Goal: Information Seeking & Learning: Find specific page/section

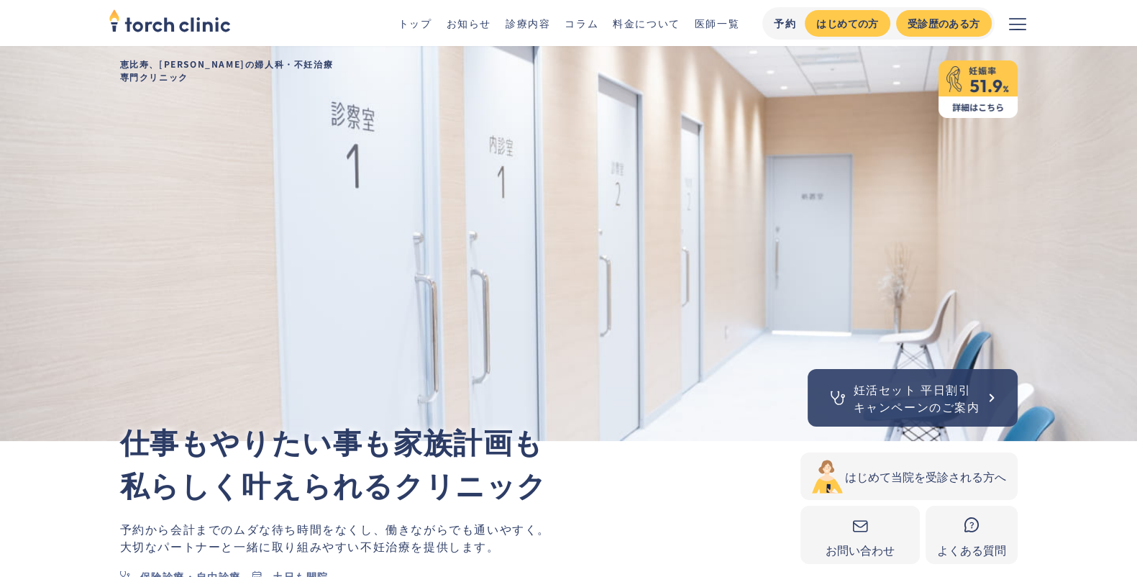
click at [718, 22] on link "医師一覧" at bounding box center [716, 23] width 45 height 14
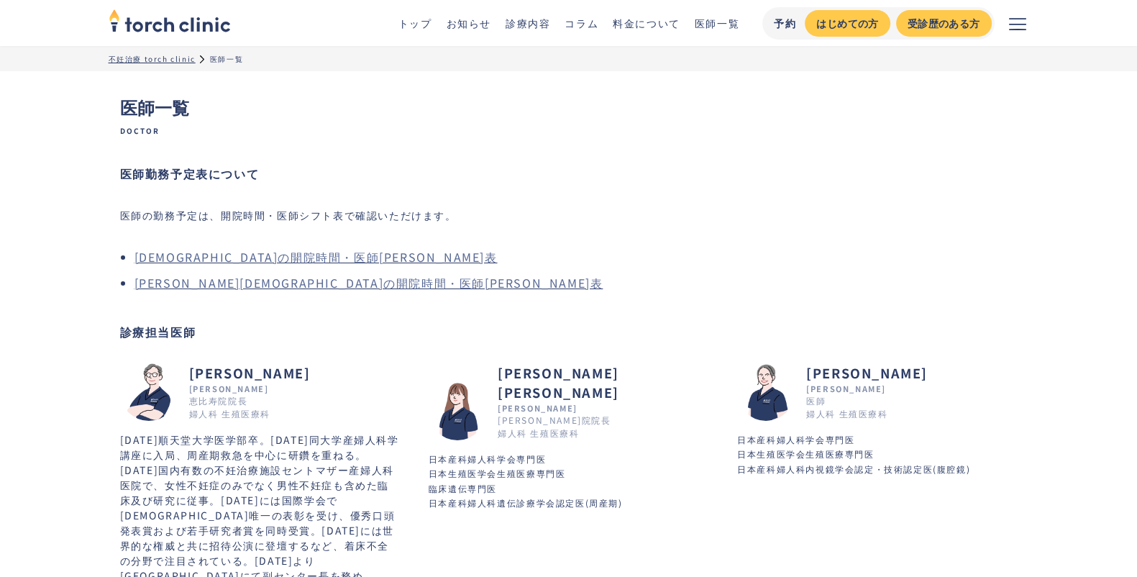
click at [298, 256] on link "恵比寿院の開院時間・医師シフト表" at bounding box center [315, 256] width 363 height 17
click at [252, 290] on li "上野院の開院時間・医師シフト表" at bounding box center [575, 282] width 883 height 17
click at [252, 285] on link "上野院の開院時間・医師シフト表" at bounding box center [368, 282] width 469 height 17
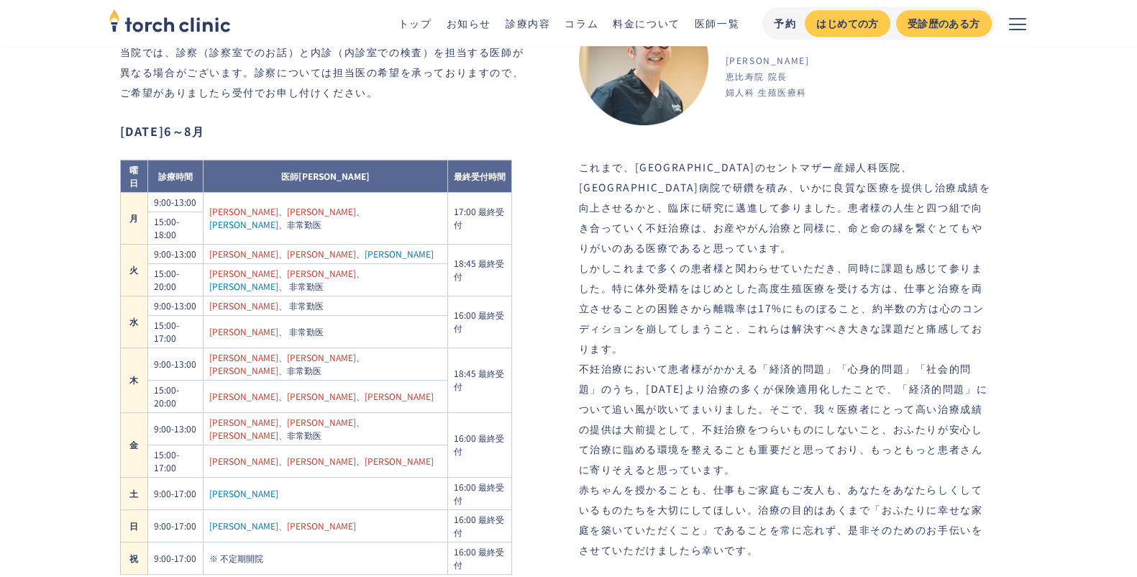
scroll to position [845, 0]
